Goal: Information Seeking & Learning: Learn about a topic

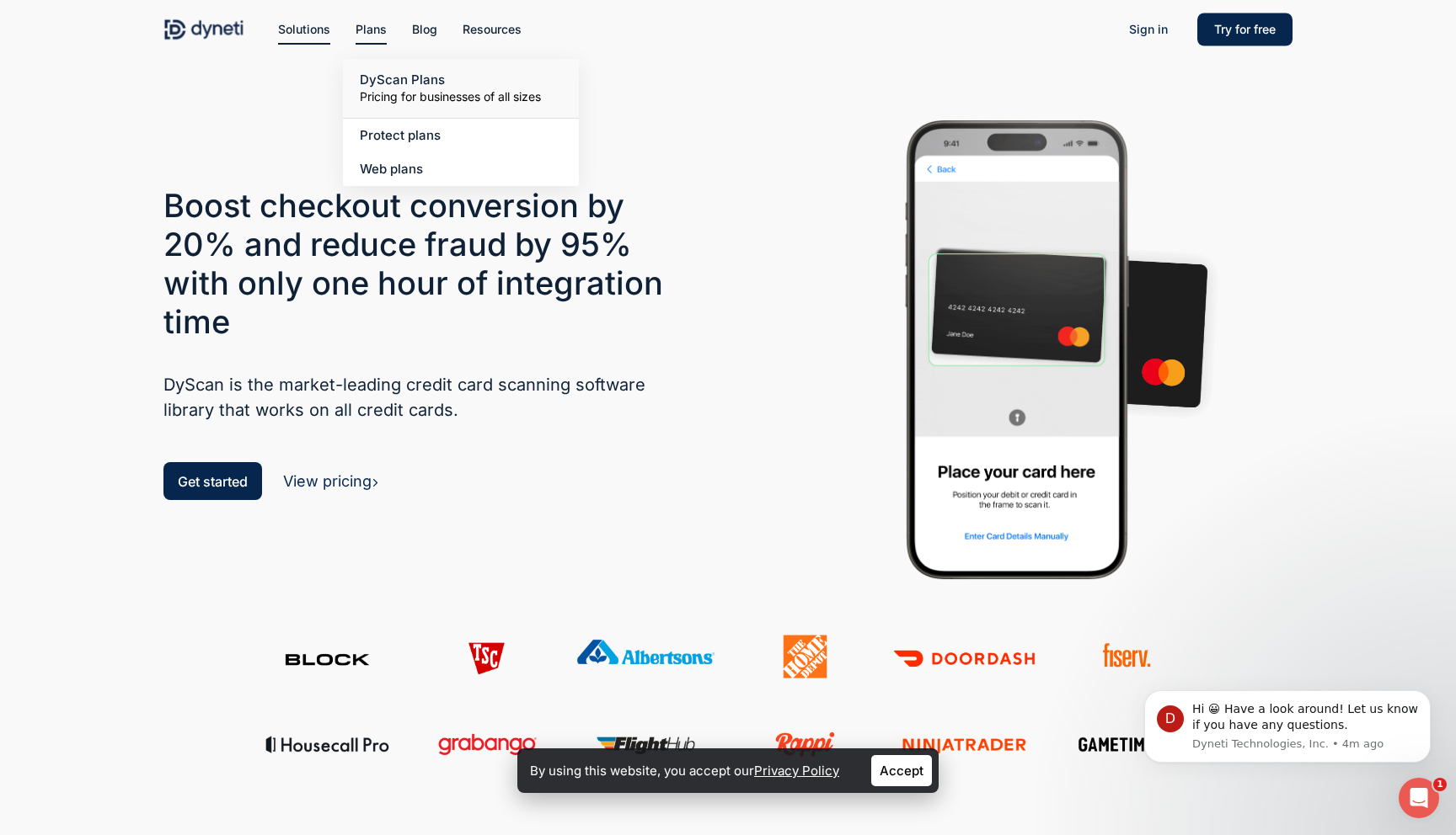
click at [415, 101] on small "Pricing for businesses of all sizes" at bounding box center [461, 97] width 203 height 17
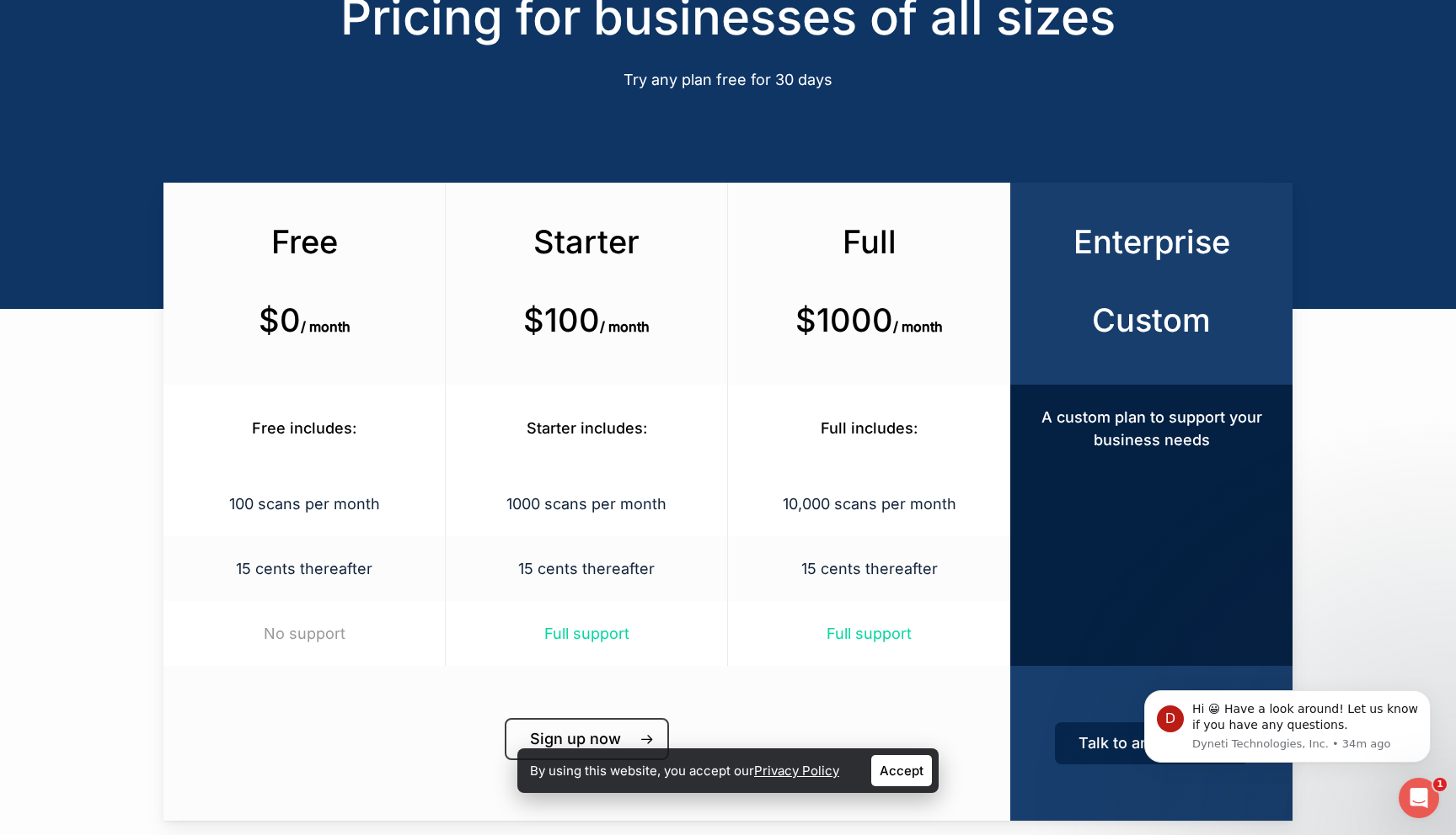
scroll to position [176, 0]
